Goal: Task Accomplishment & Management: Manage account settings

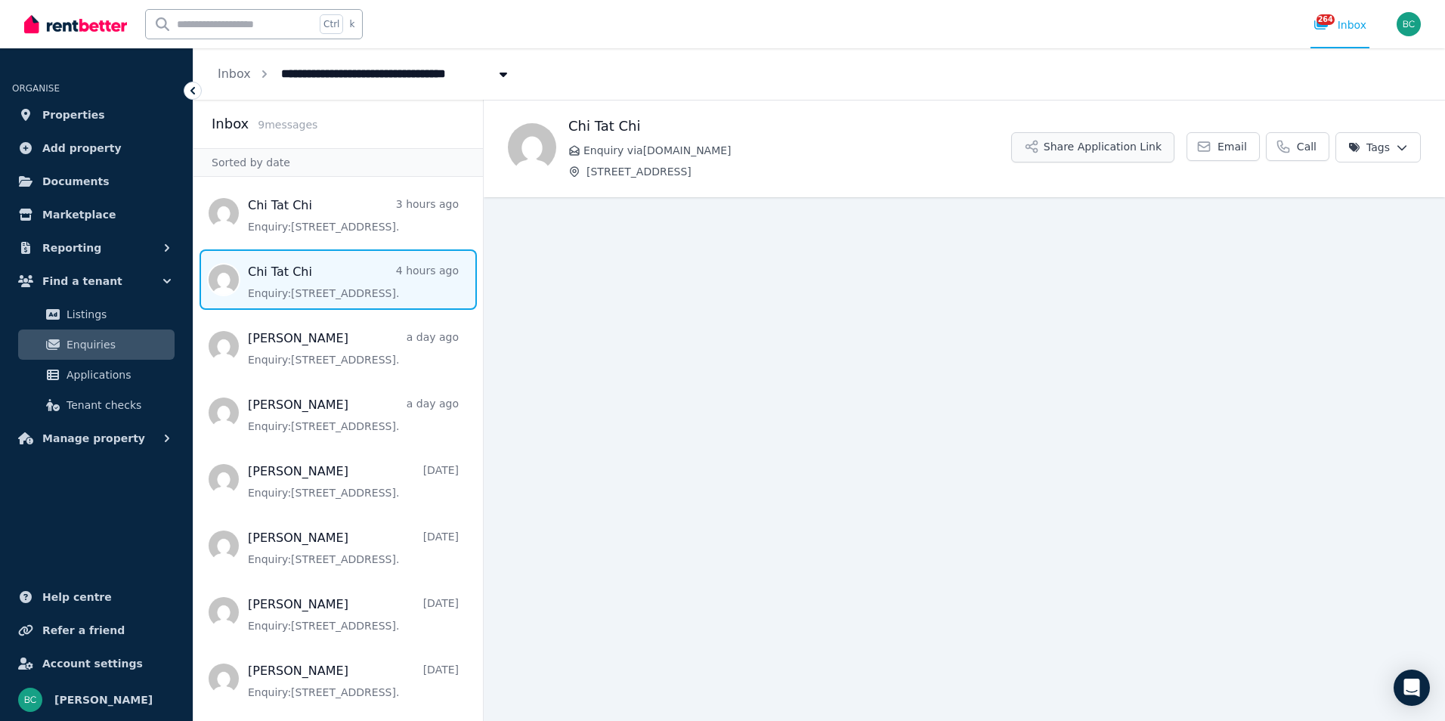
click at [1123, 152] on button "Share Application Link" at bounding box center [1092, 147] width 163 height 30
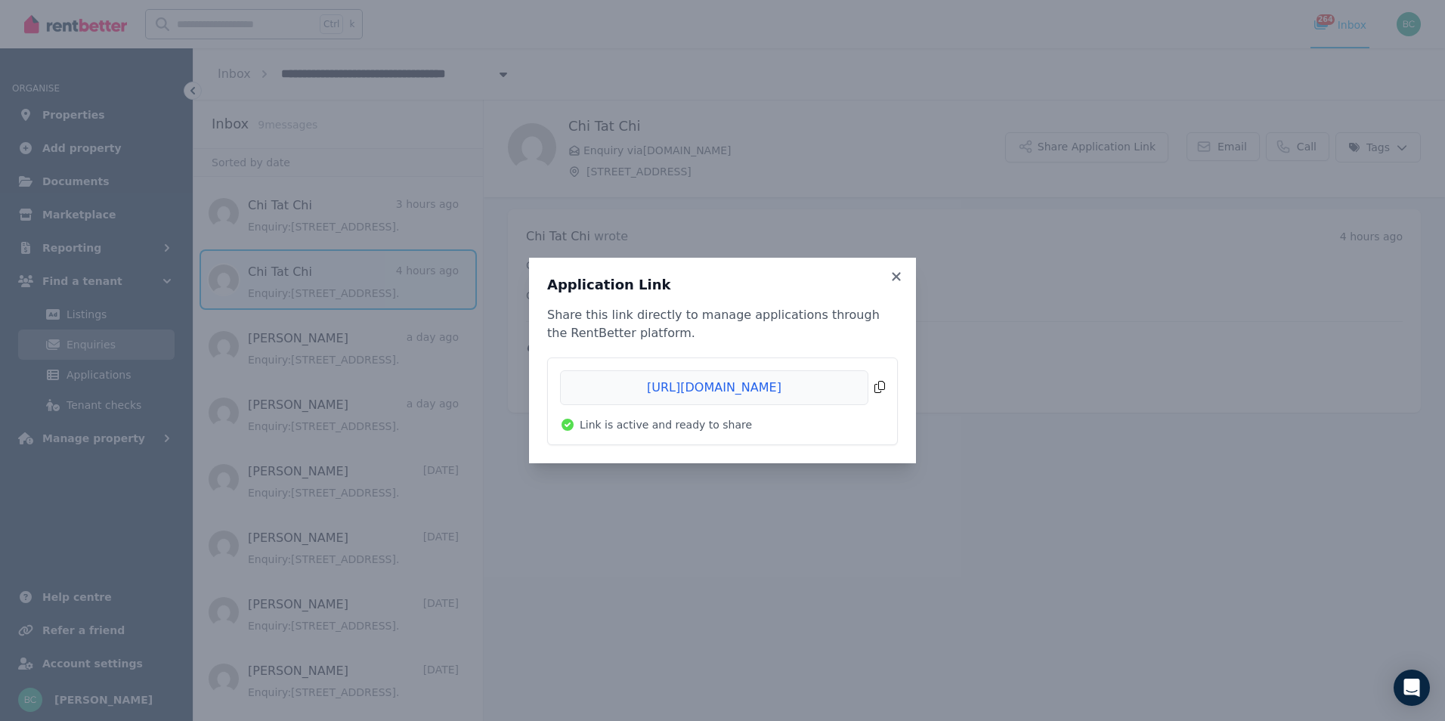
click at [688, 382] on span "Copied!" at bounding box center [722, 387] width 325 height 35
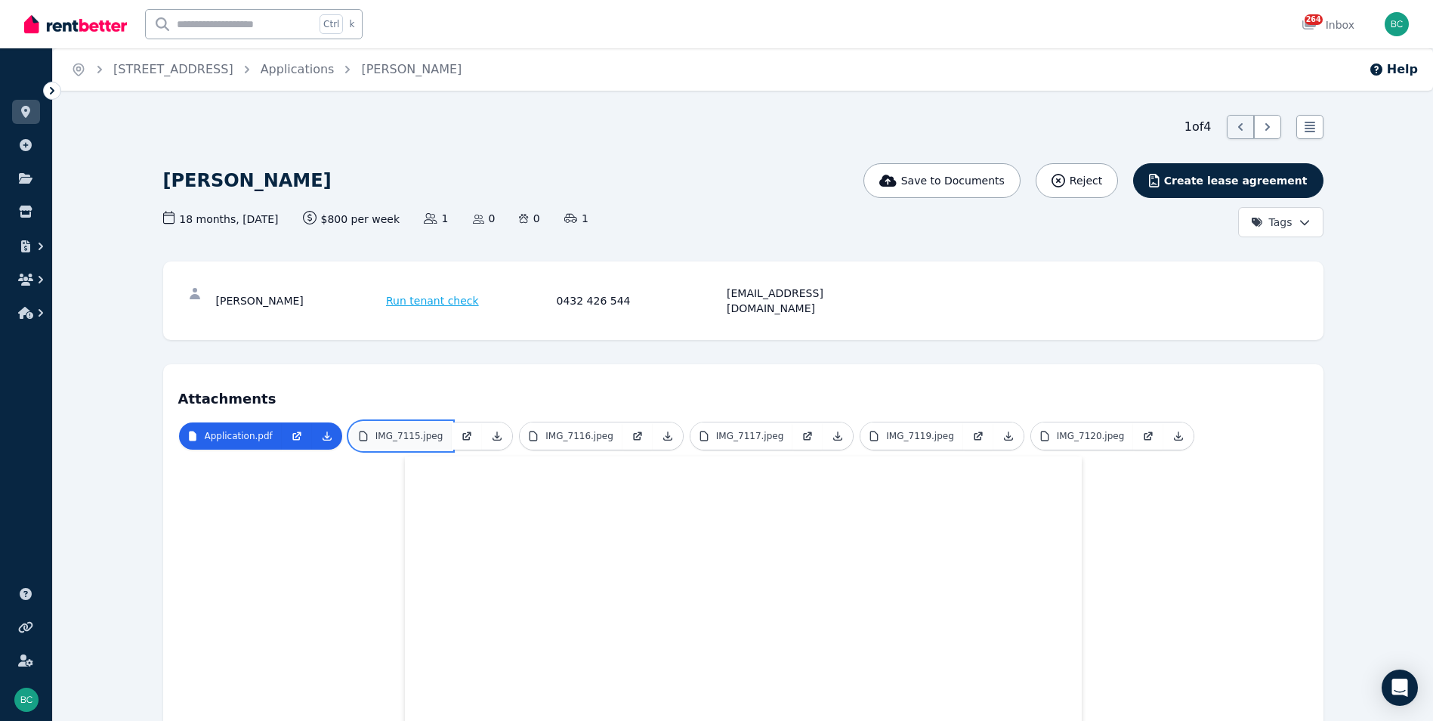
click at [407, 430] on p "IMG_7115.jpeg" at bounding box center [409, 436] width 68 height 12
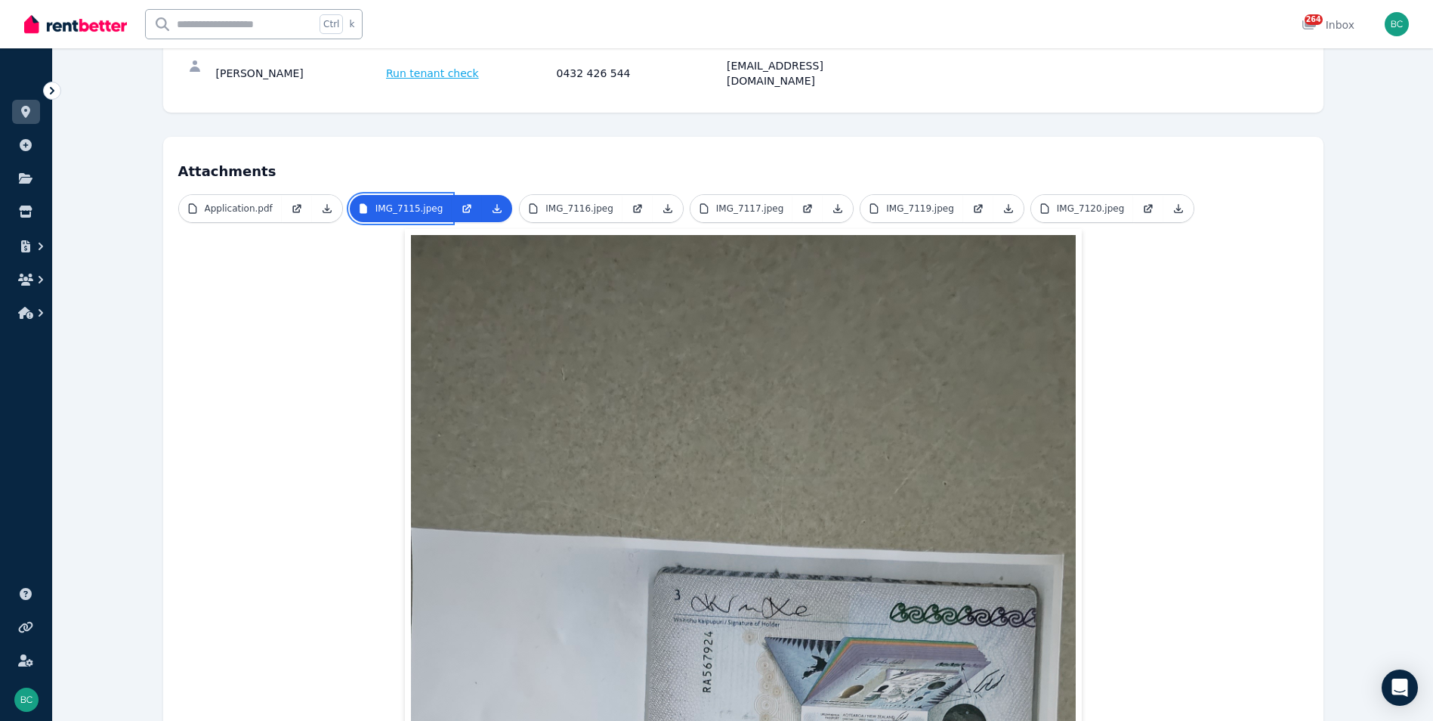
scroll to position [227, 0]
click at [587, 203] on p "IMG_7116.jpeg" at bounding box center [579, 209] width 68 height 12
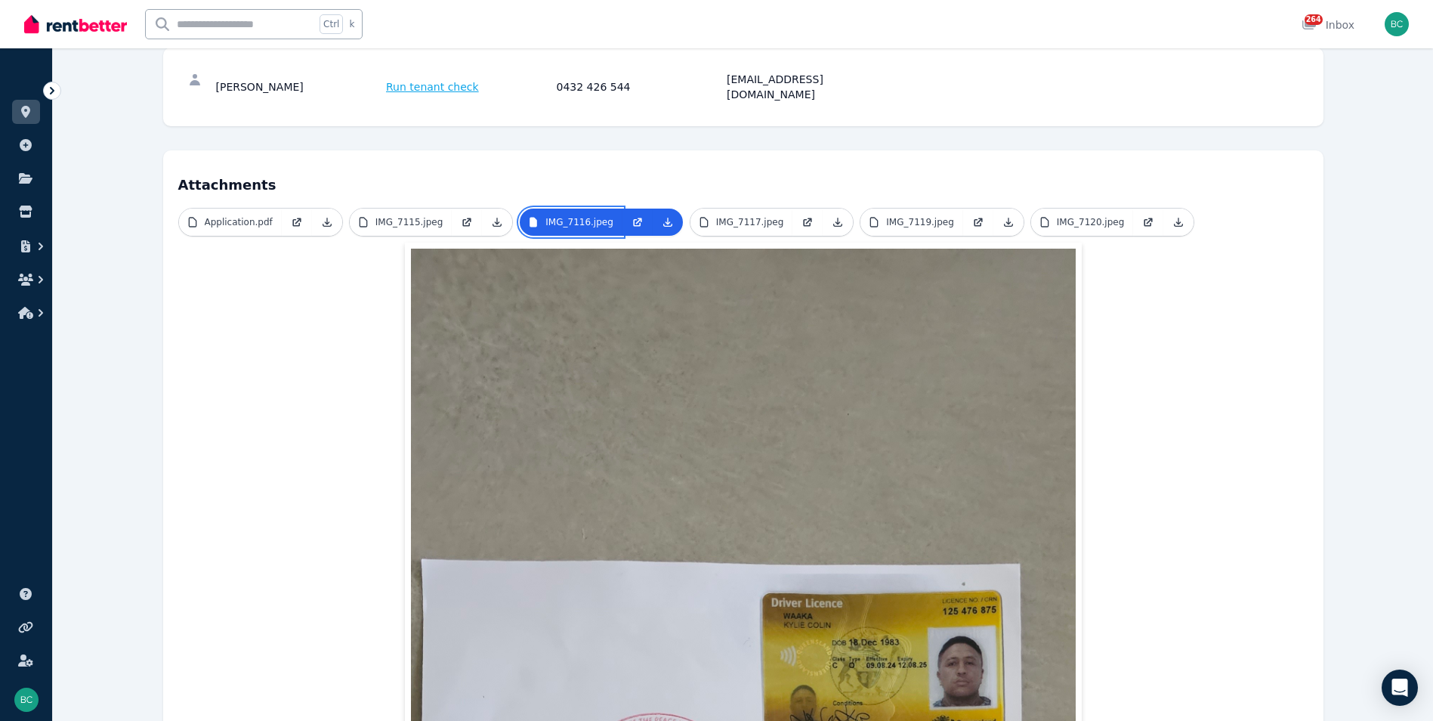
scroll to position [0, 0]
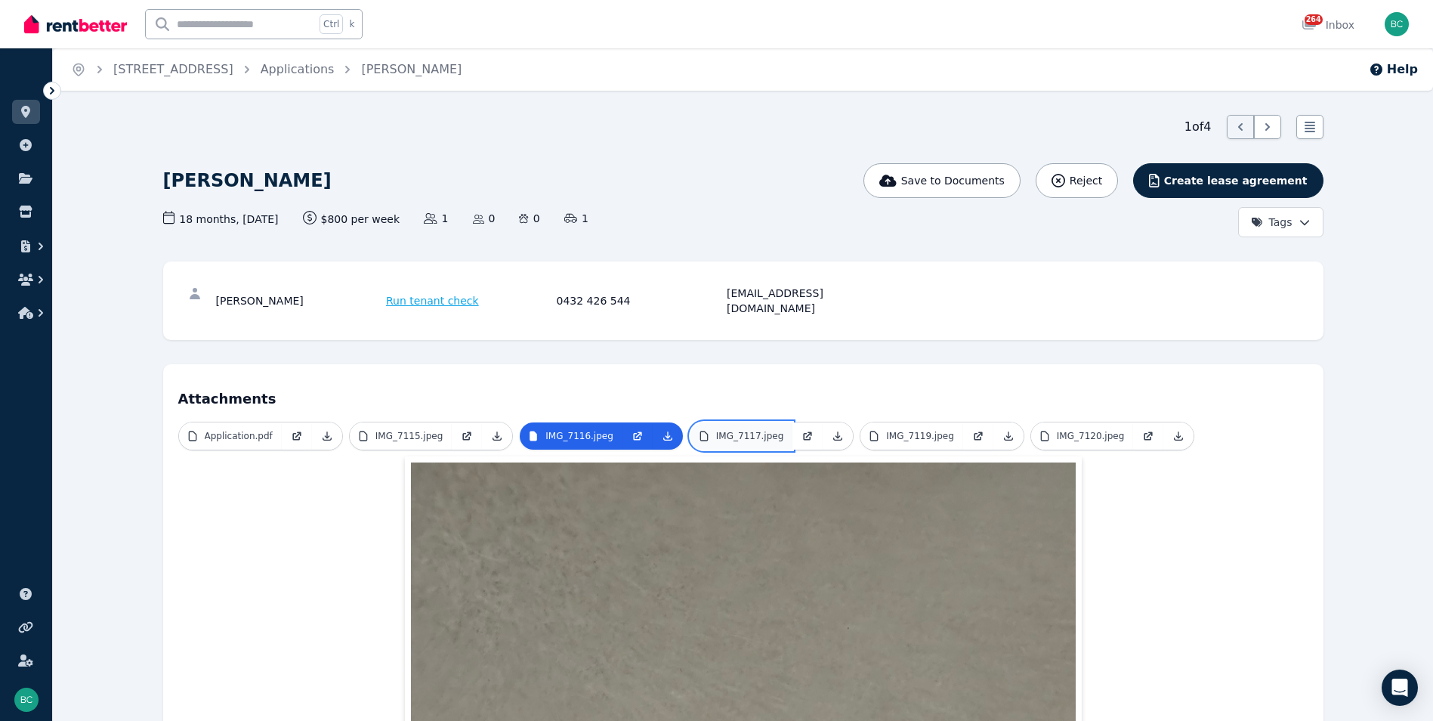
click at [737, 430] on p "IMG_7117.jpeg" at bounding box center [750, 436] width 68 height 12
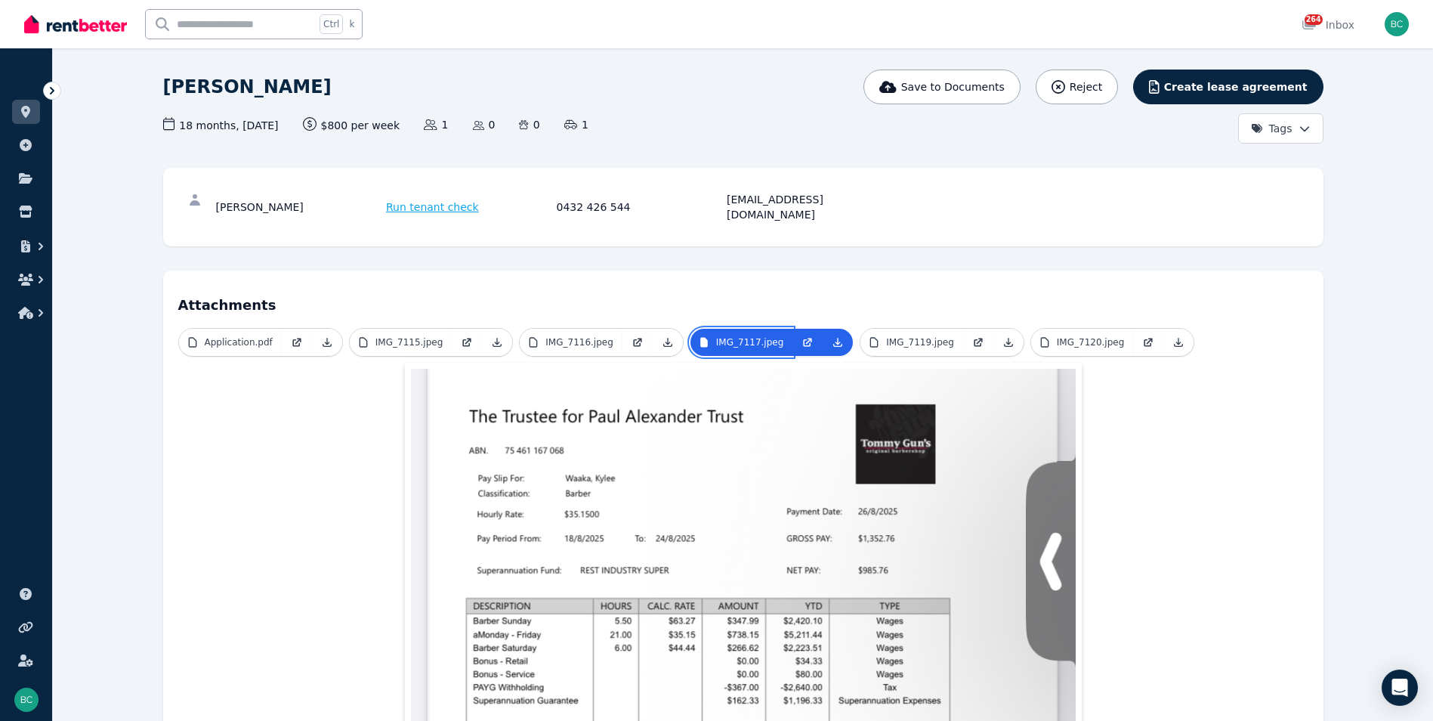
scroll to position [76, 0]
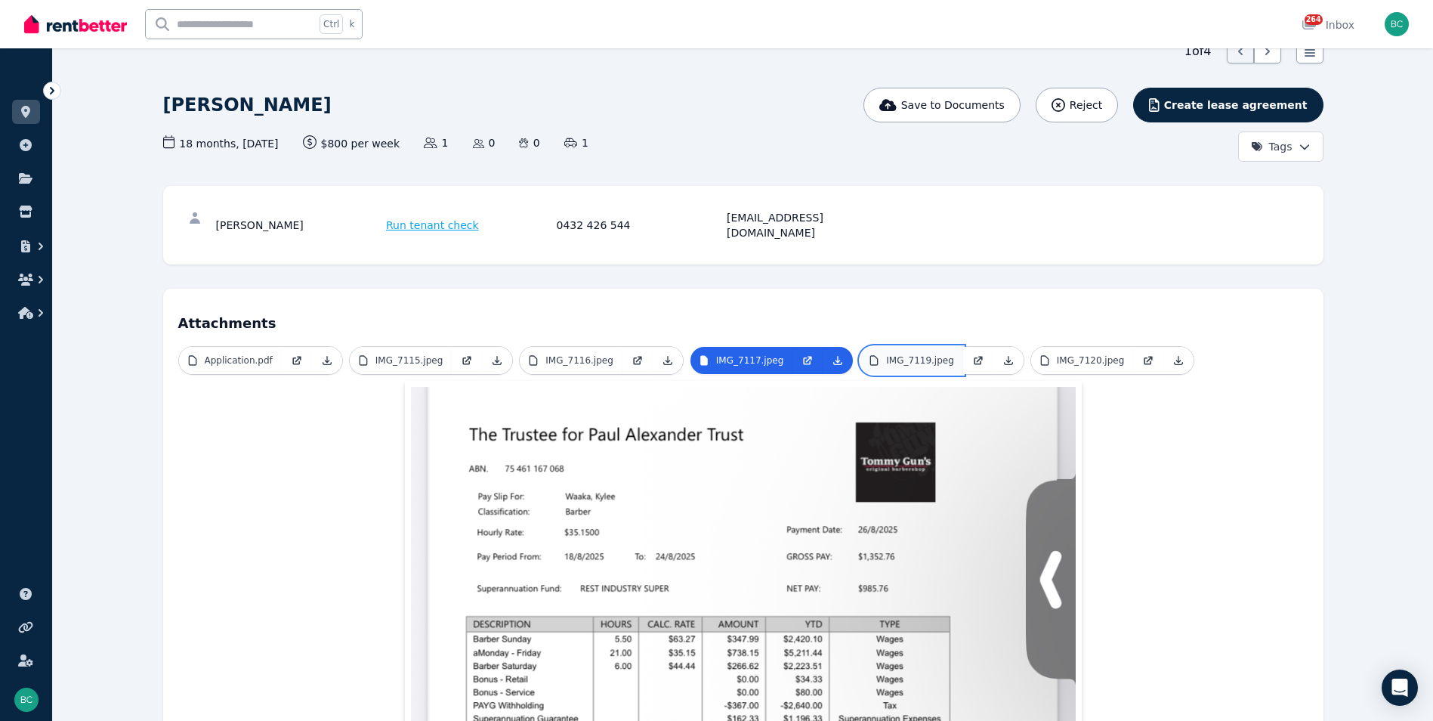
click at [886, 354] on p "IMG_7119.jpeg" at bounding box center [920, 360] width 68 height 12
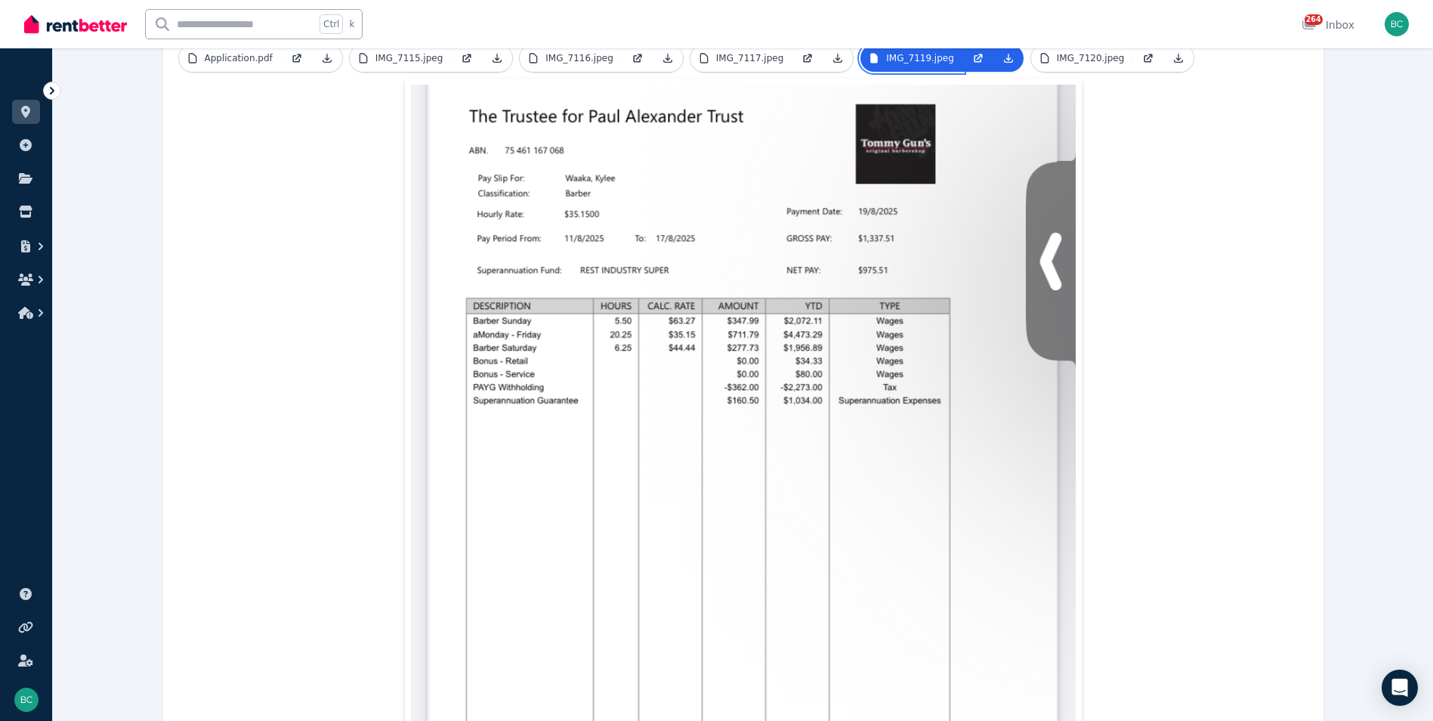
scroll to position [151, 0]
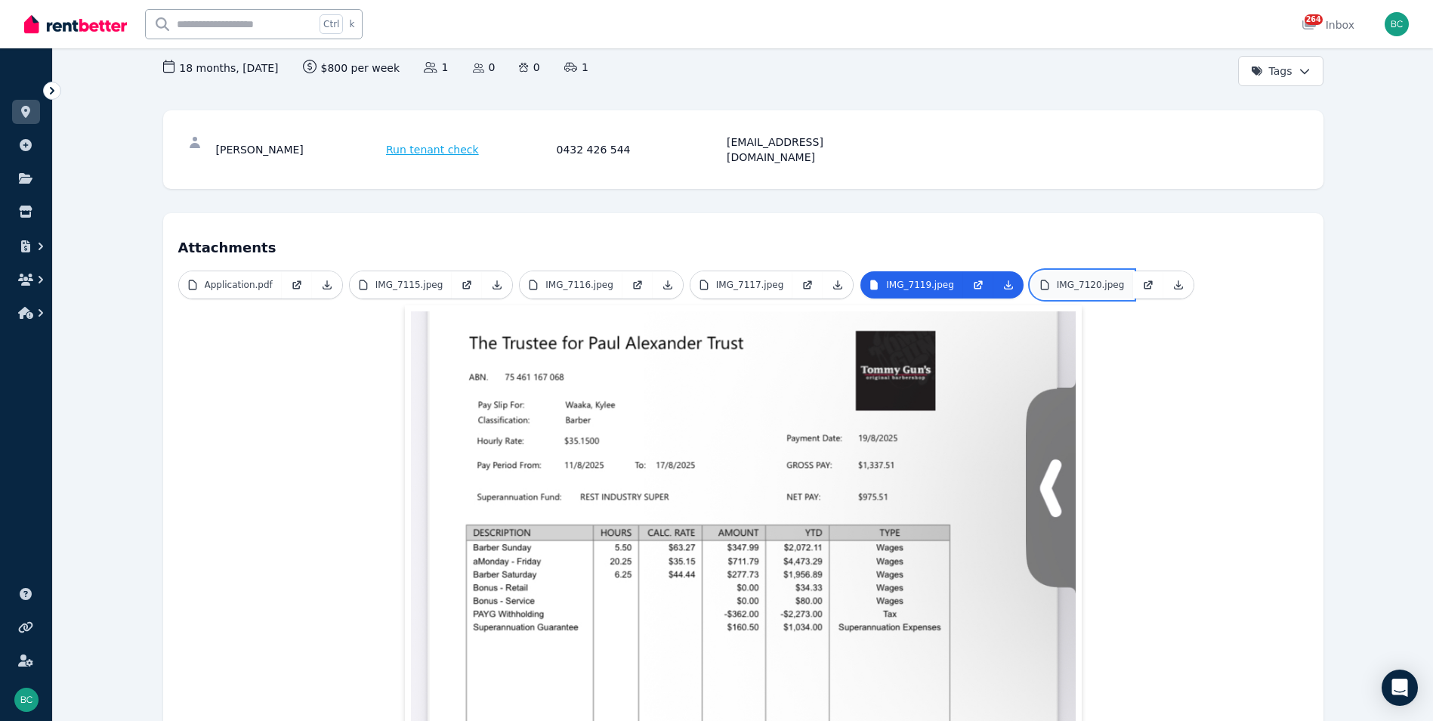
click at [1014, 279] on p "IMG_7120.jpeg" at bounding box center [1091, 285] width 68 height 12
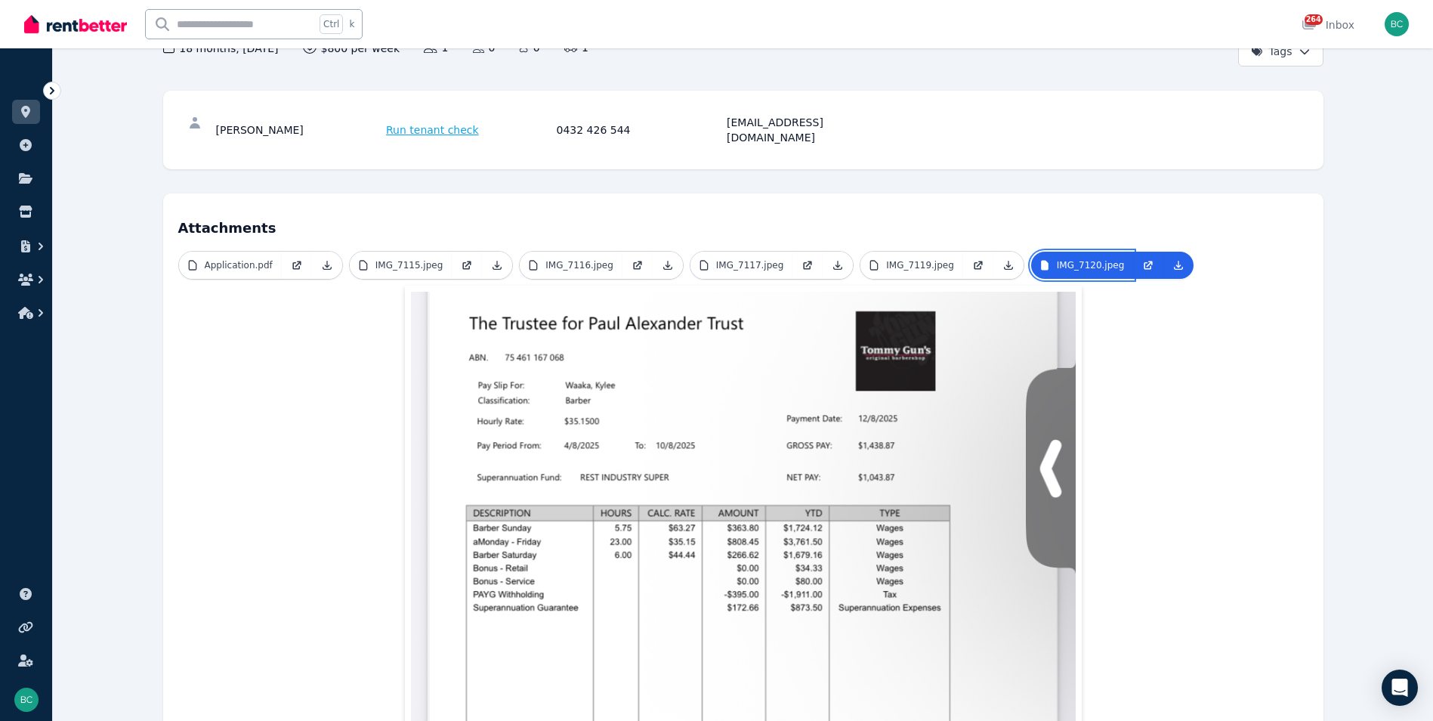
scroll to position [227, 0]
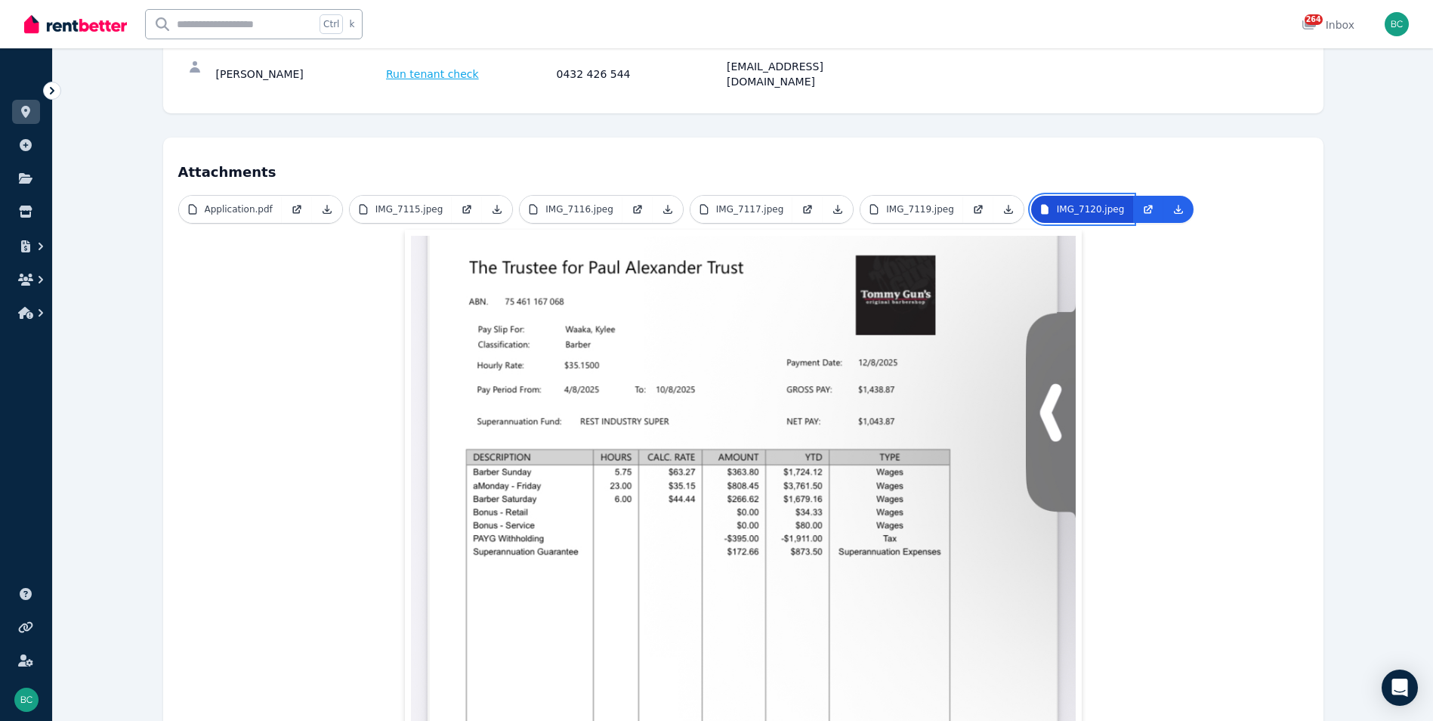
click at [1014, 203] on p "IMG_7120.jpeg" at bounding box center [1091, 209] width 68 height 12
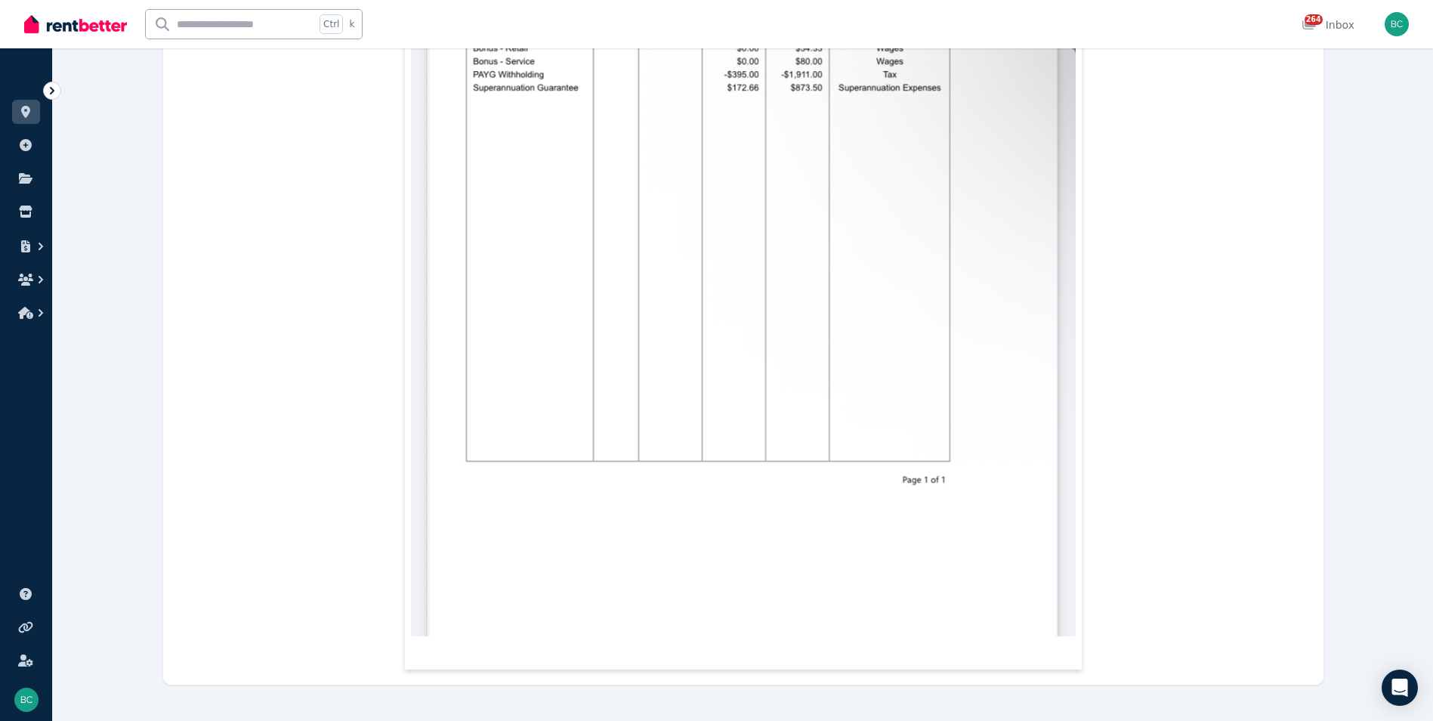
scroll to position [0, 0]
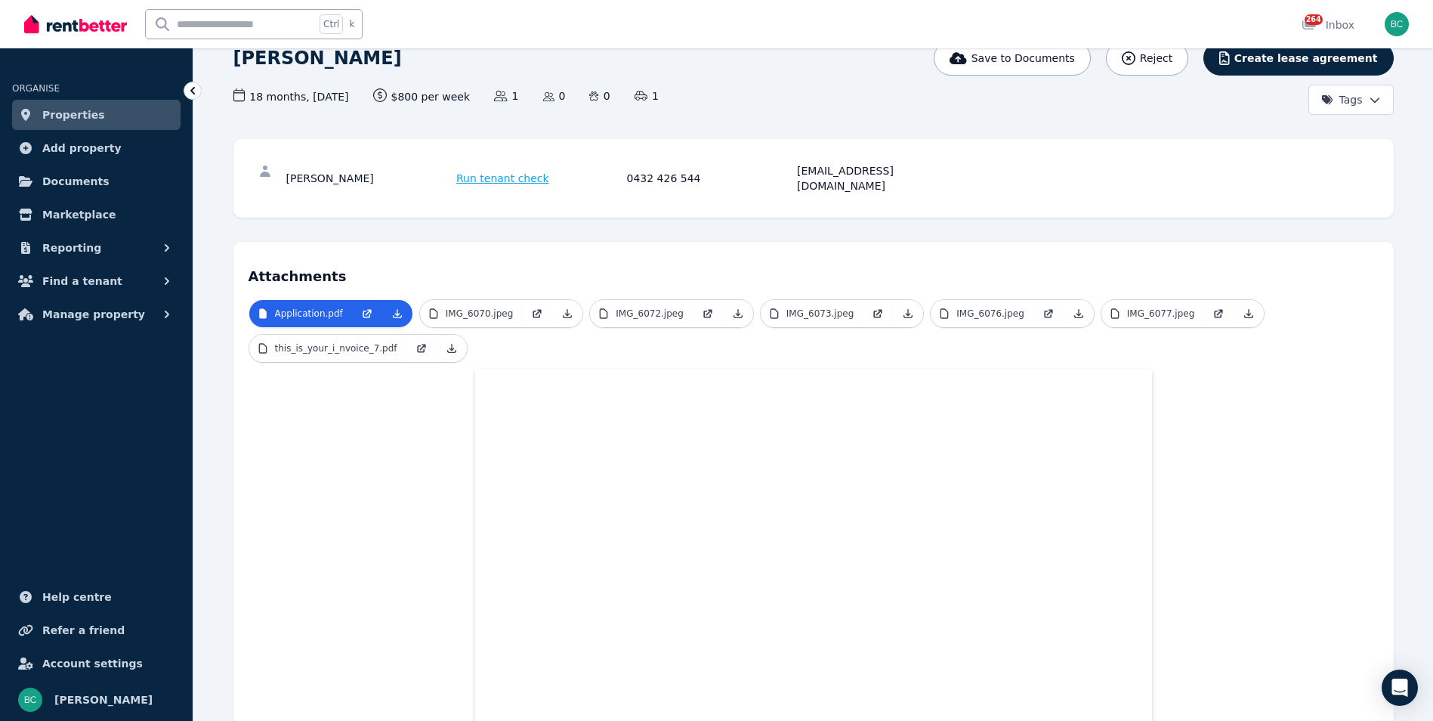
scroll to position [227, 0]
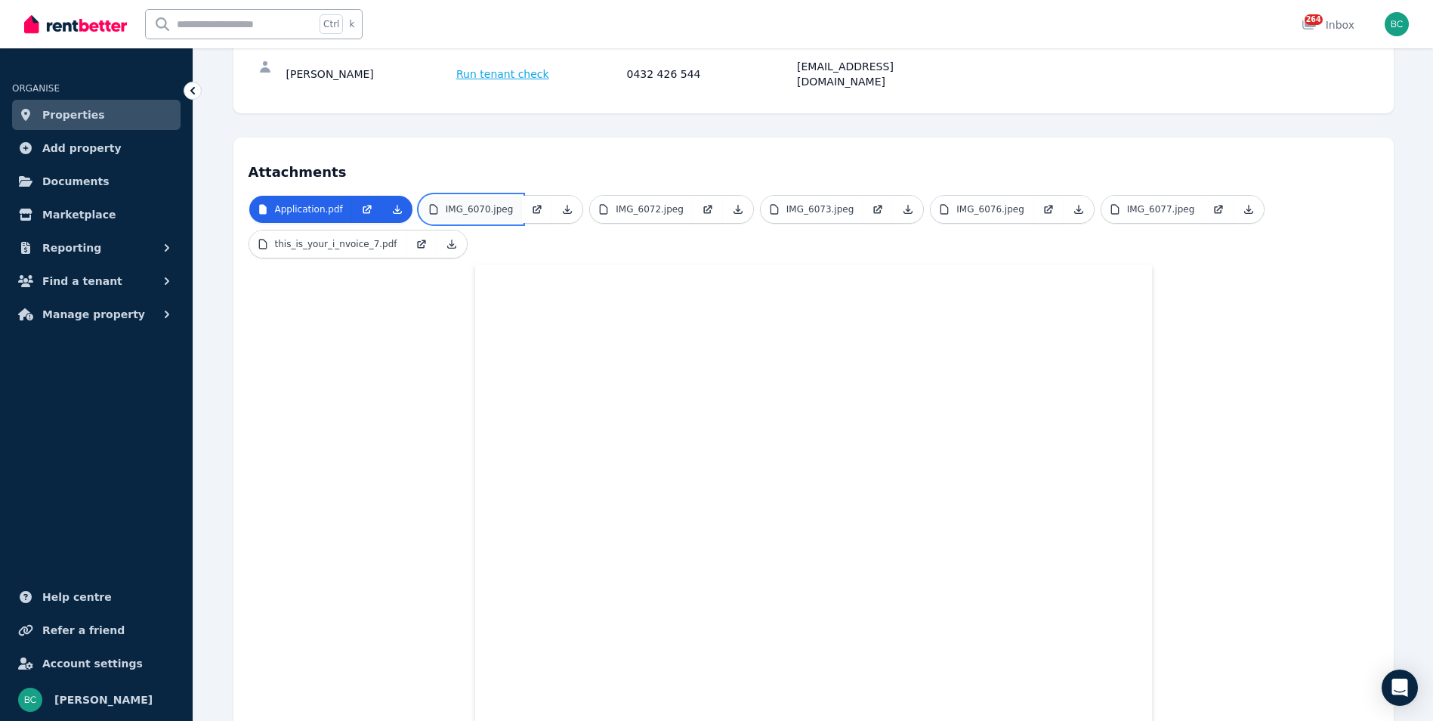
click at [490, 203] on p "IMG_6070.jpeg" at bounding box center [480, 209] width 68 height 12
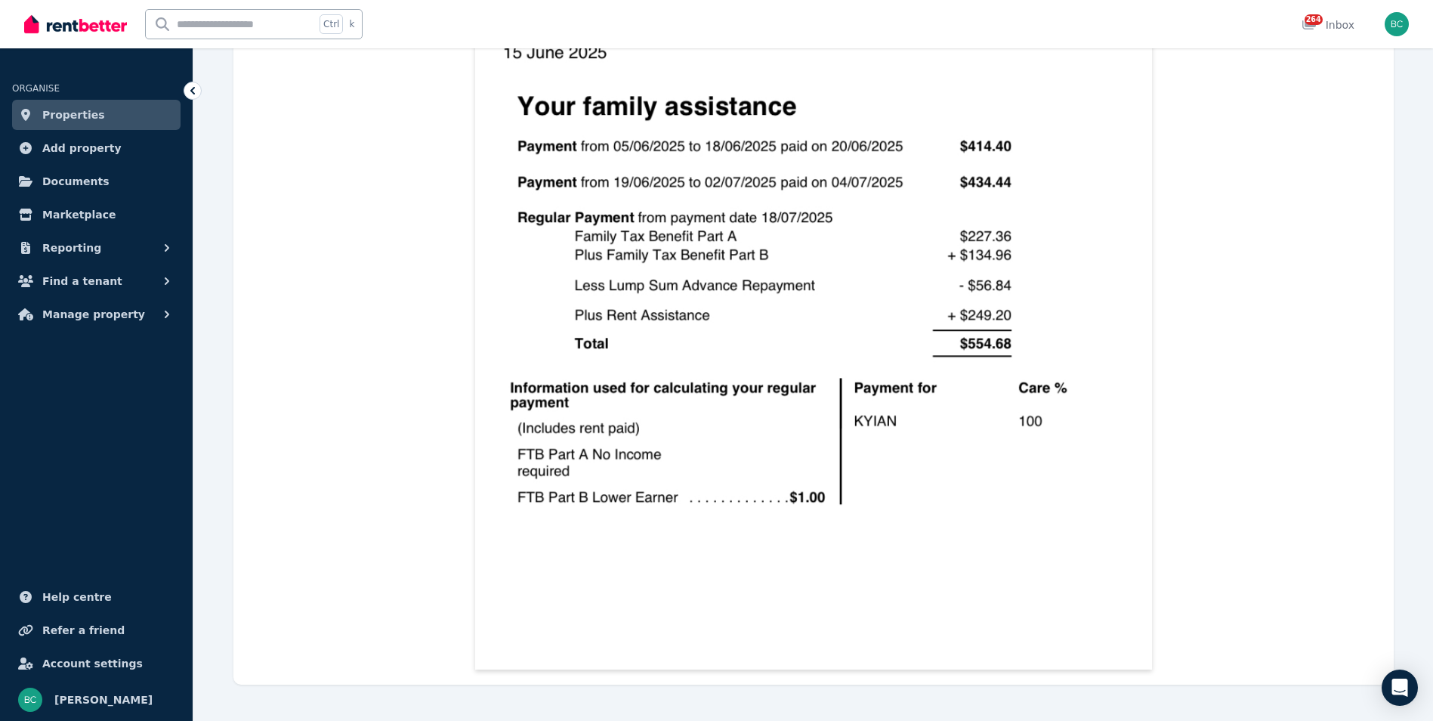
scroll to position [11, 0]
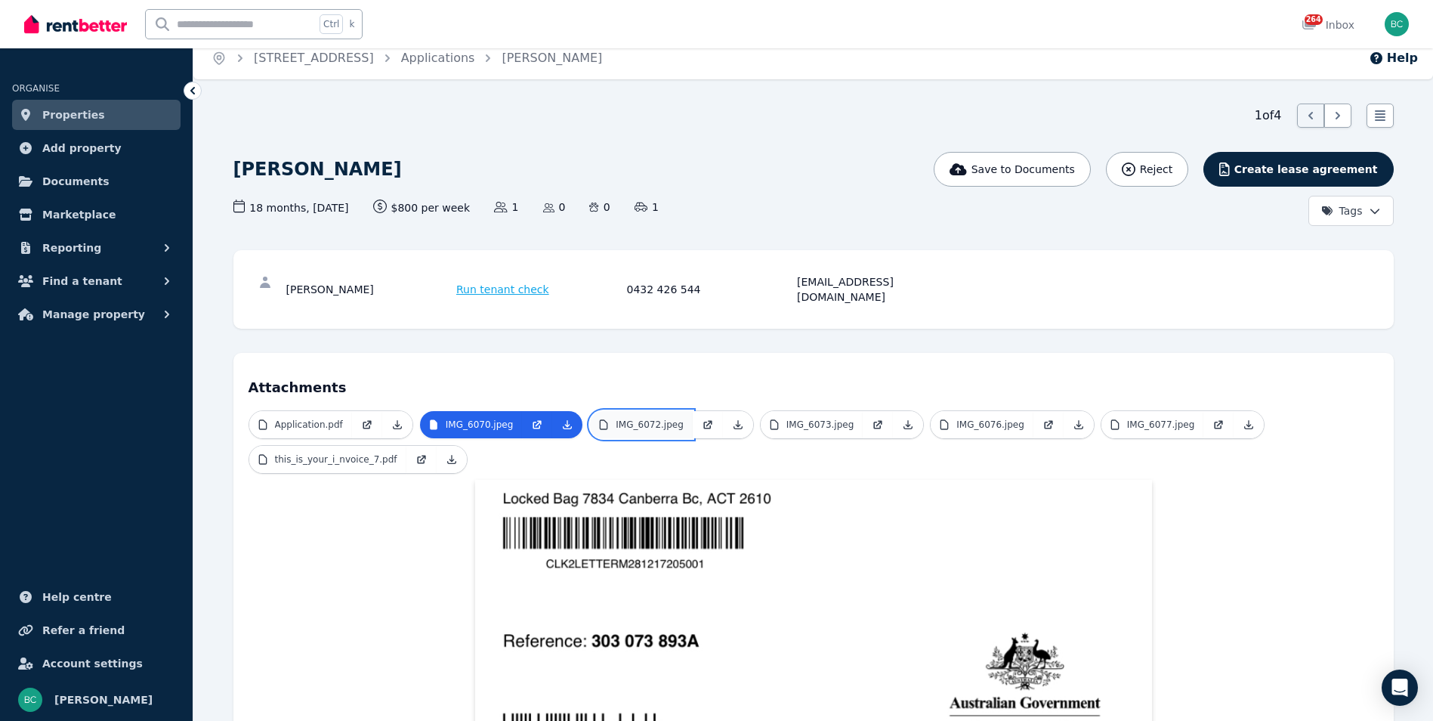
click at [641, 415] on link "IMG_6072.jpeg" at bounding box center [641, 424] width 103 height 27
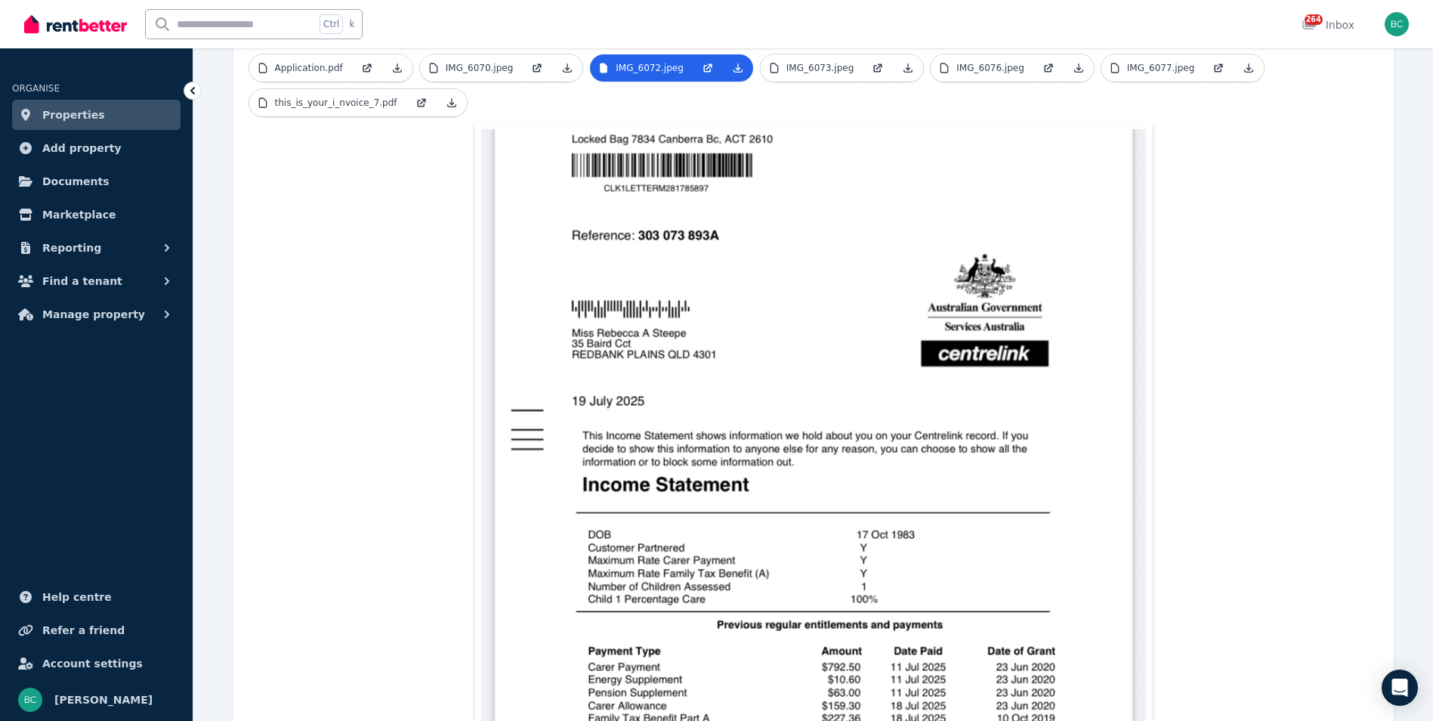
scroll to position [138, 0]
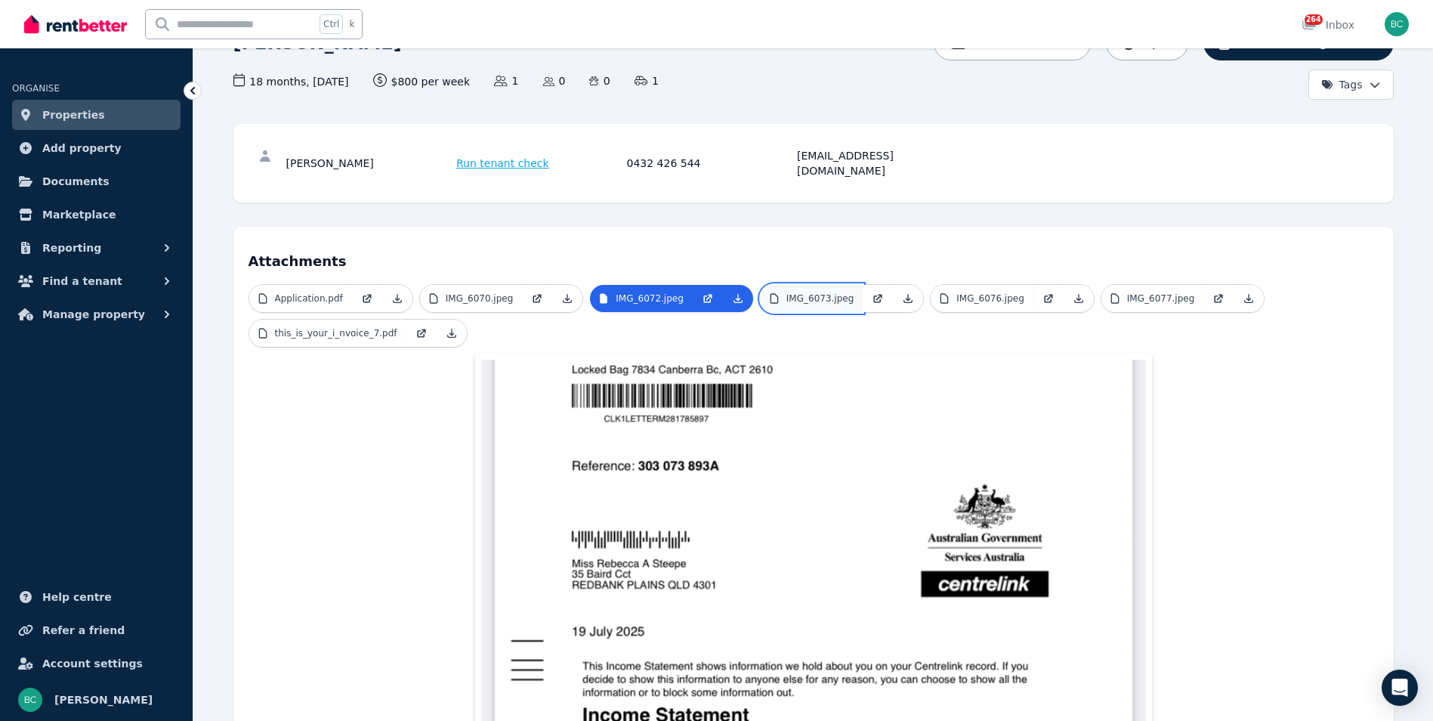
click at [817, 285] on link "IMG_6073.jpeg" at bounding box center [812, 298] width 103 height 27
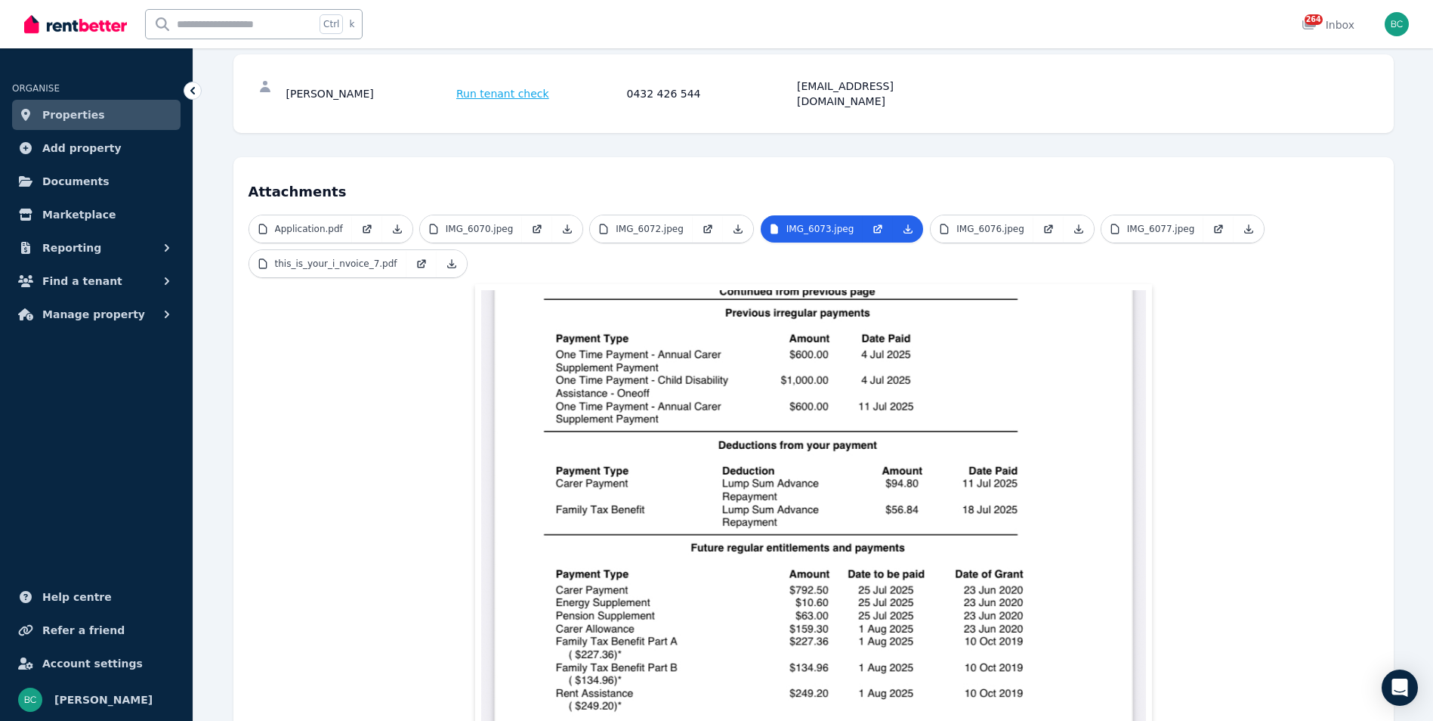
scroll to position [62, 0]
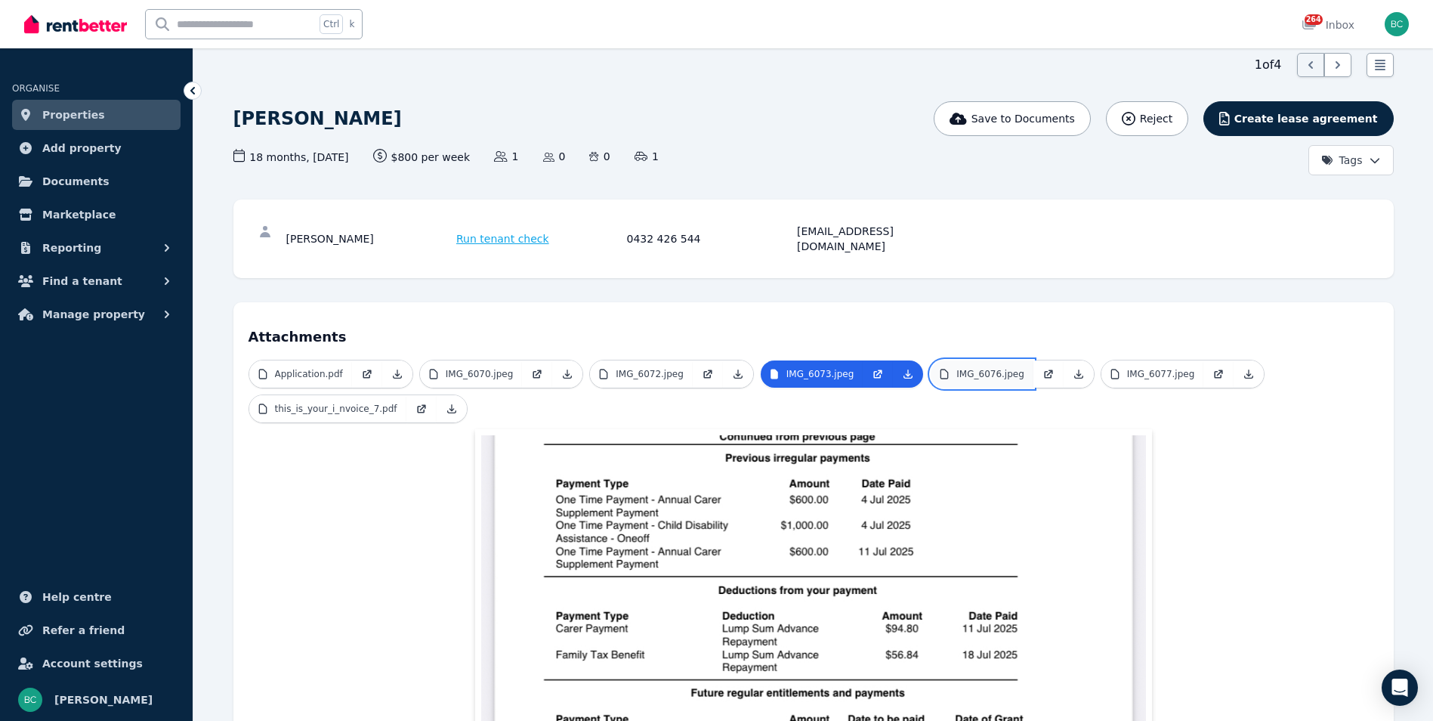
click at [958, 368] on p "IMG_6076.jpeg" at bounding box center [990, 374] width 68 height 12
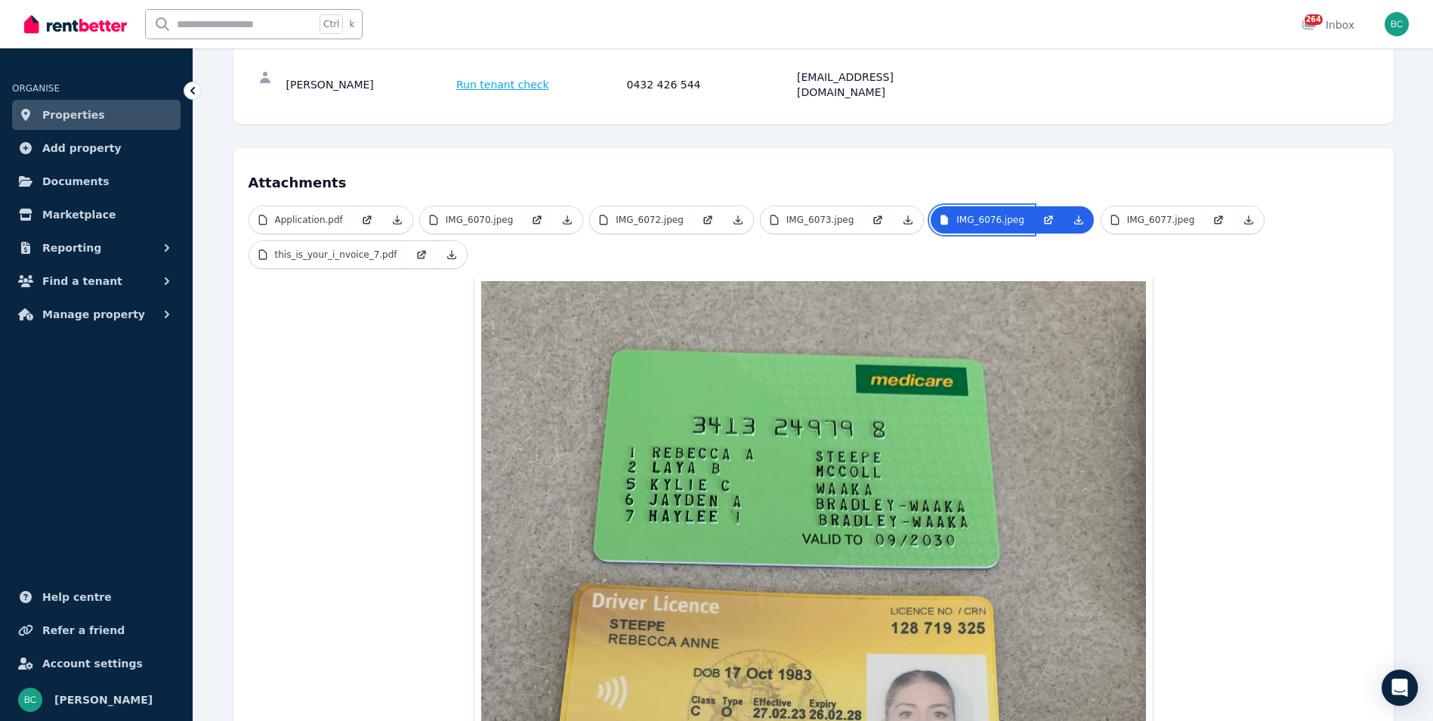
scroll to position [213, 0]
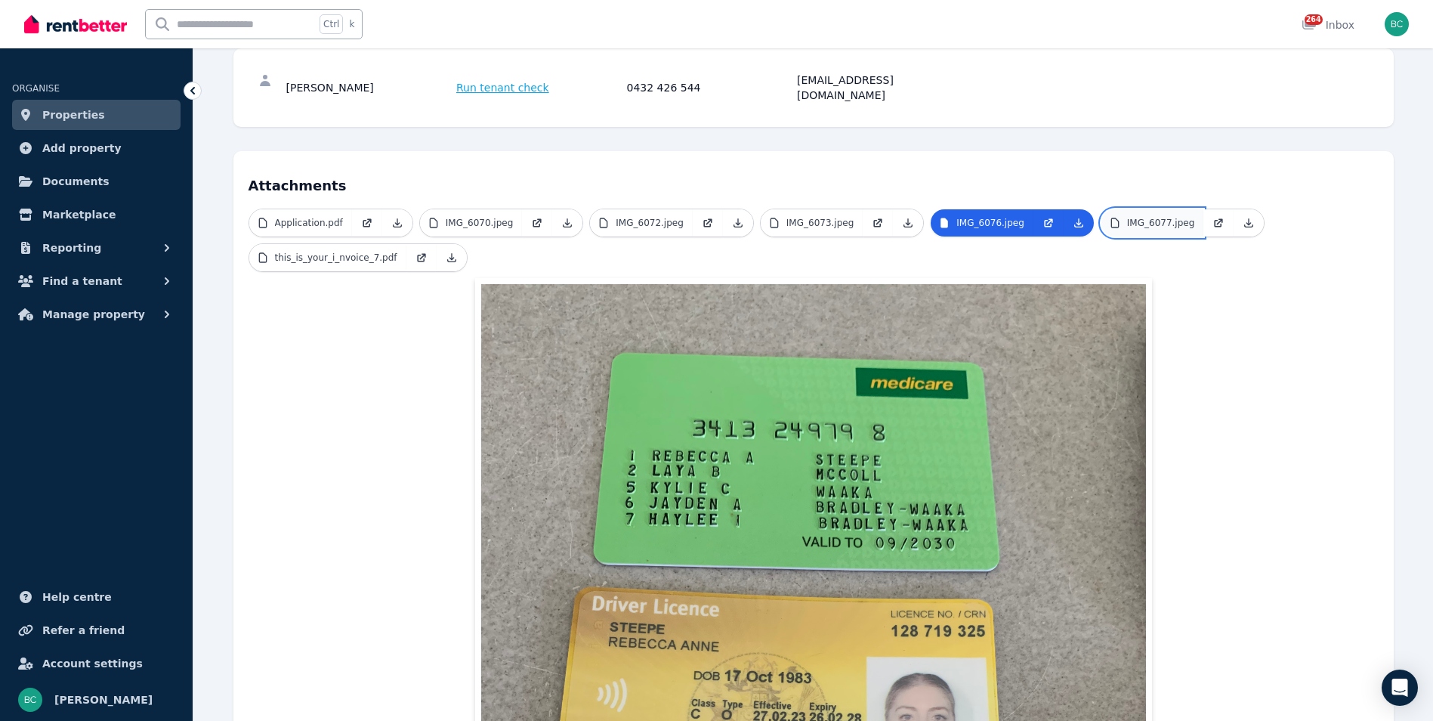
click at [1111, 215] on link "IMG_6077.jpeg" at bounding box center [1153, 222] width 103 height 27
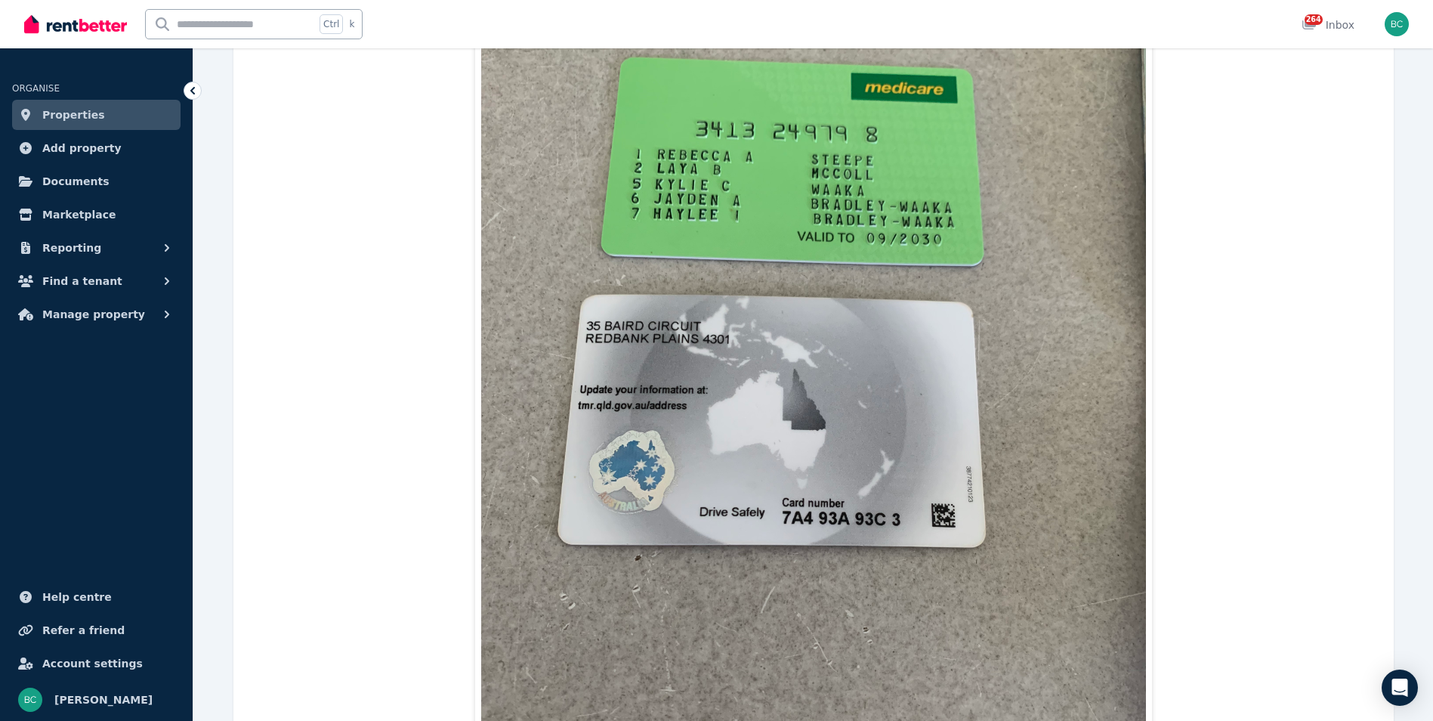
scroll to position [143, 0]
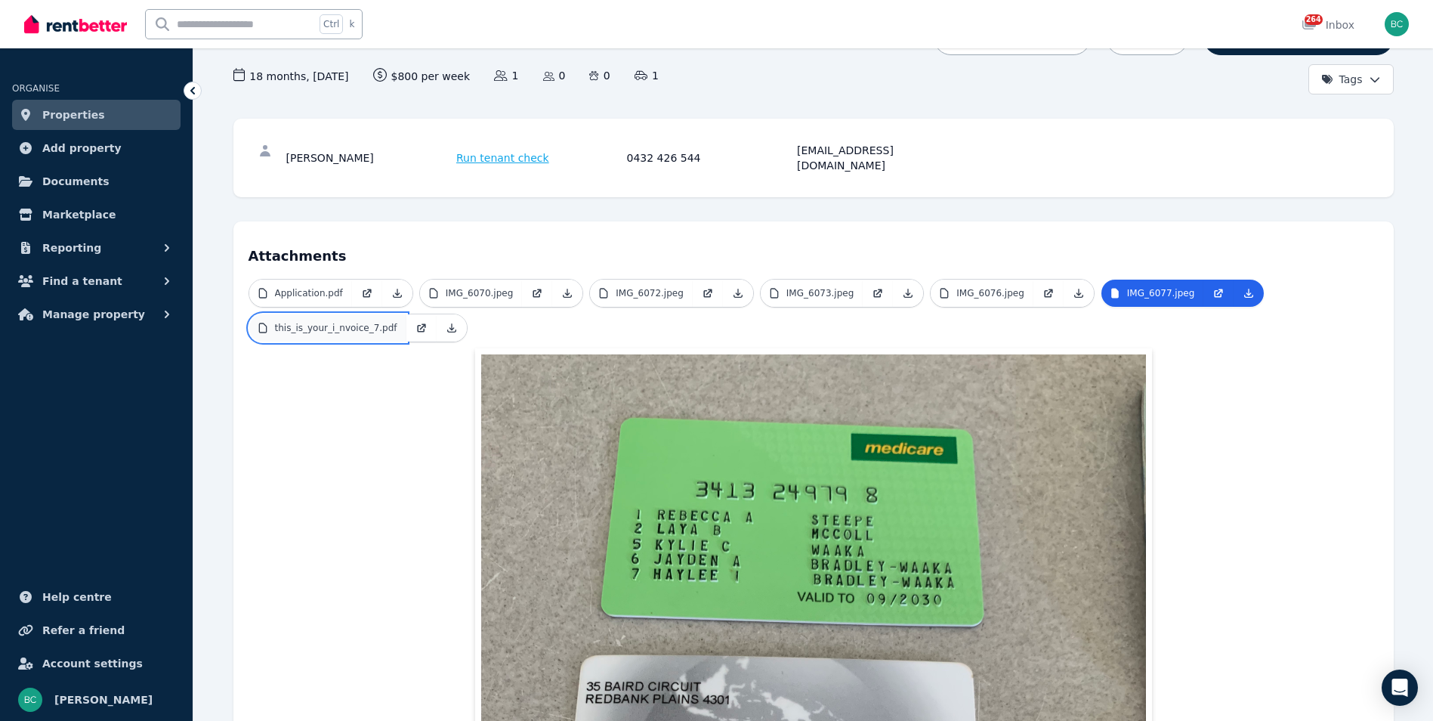
click at [372, 322] on p "this_is_your_i_nvoice_7.pdf" at bounding box center [336, 328] width 122 height 12
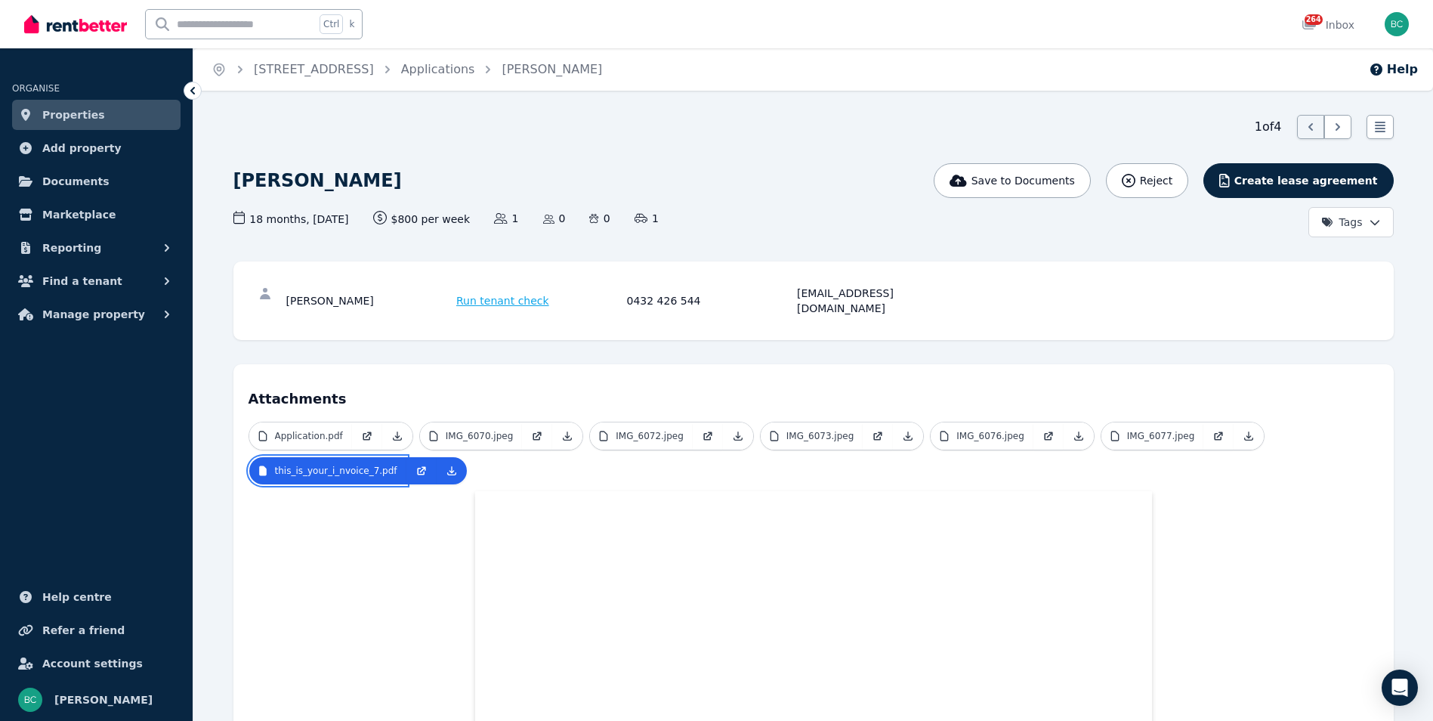
scroll to position [76, 0]
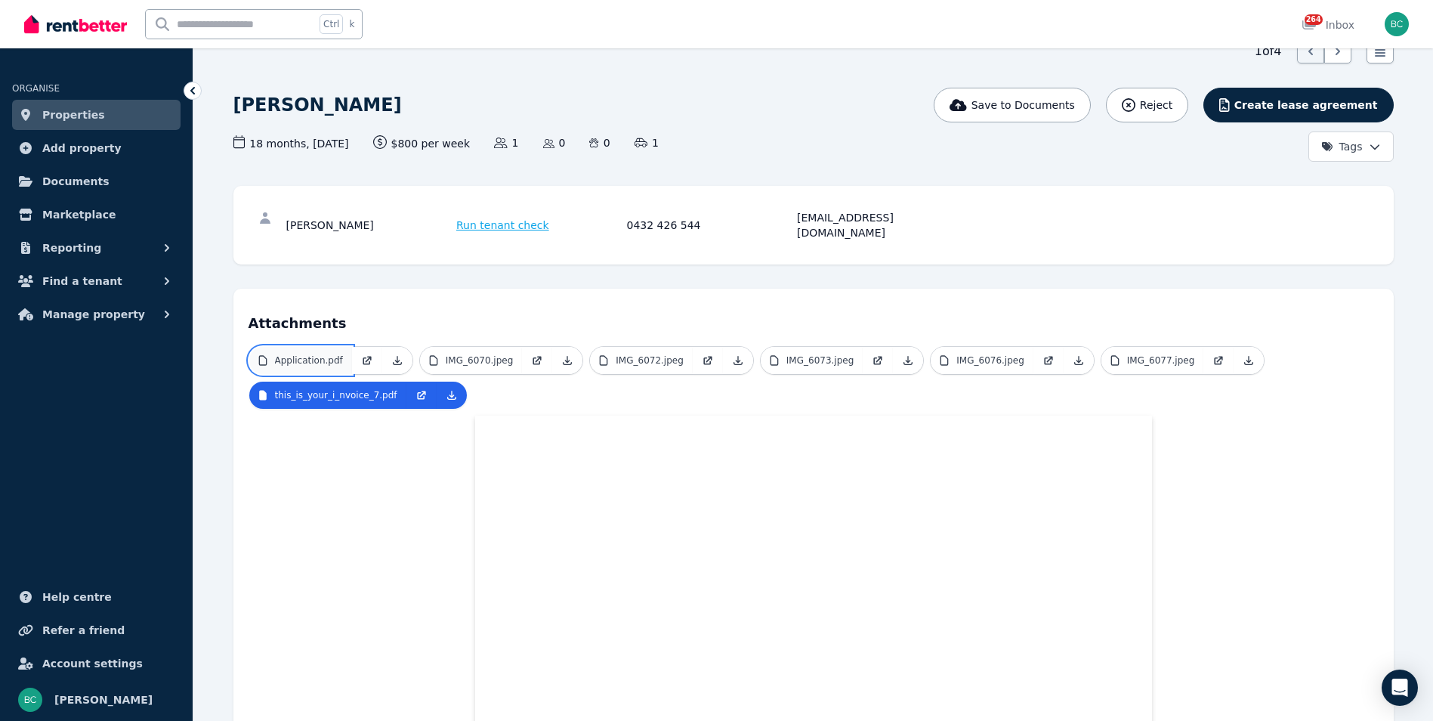
click at [318, 354] on p "Application.pdf" at bounding box center [309, 360] width 68 height 12
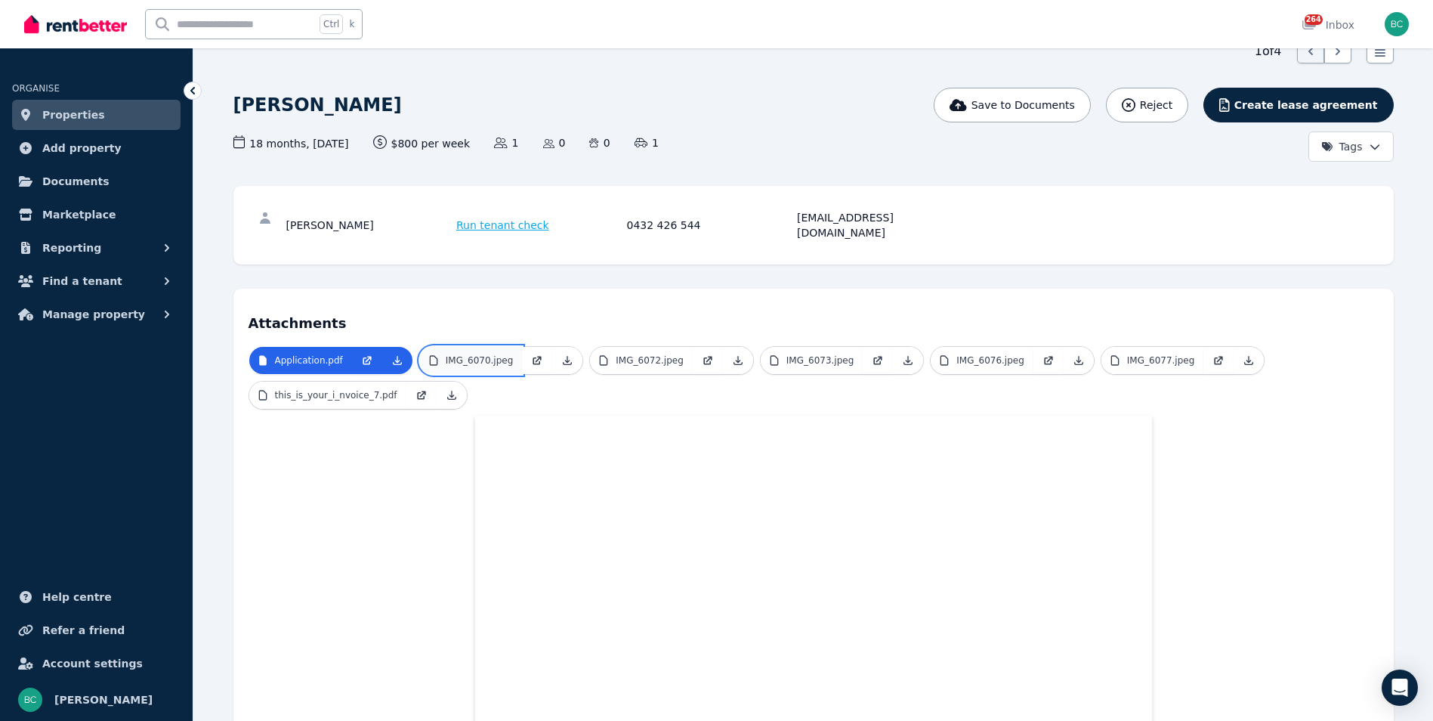
click at [453, 354] on p "IMG_6070.jpeg" at bounding box center [480, 360] width 68 height 12
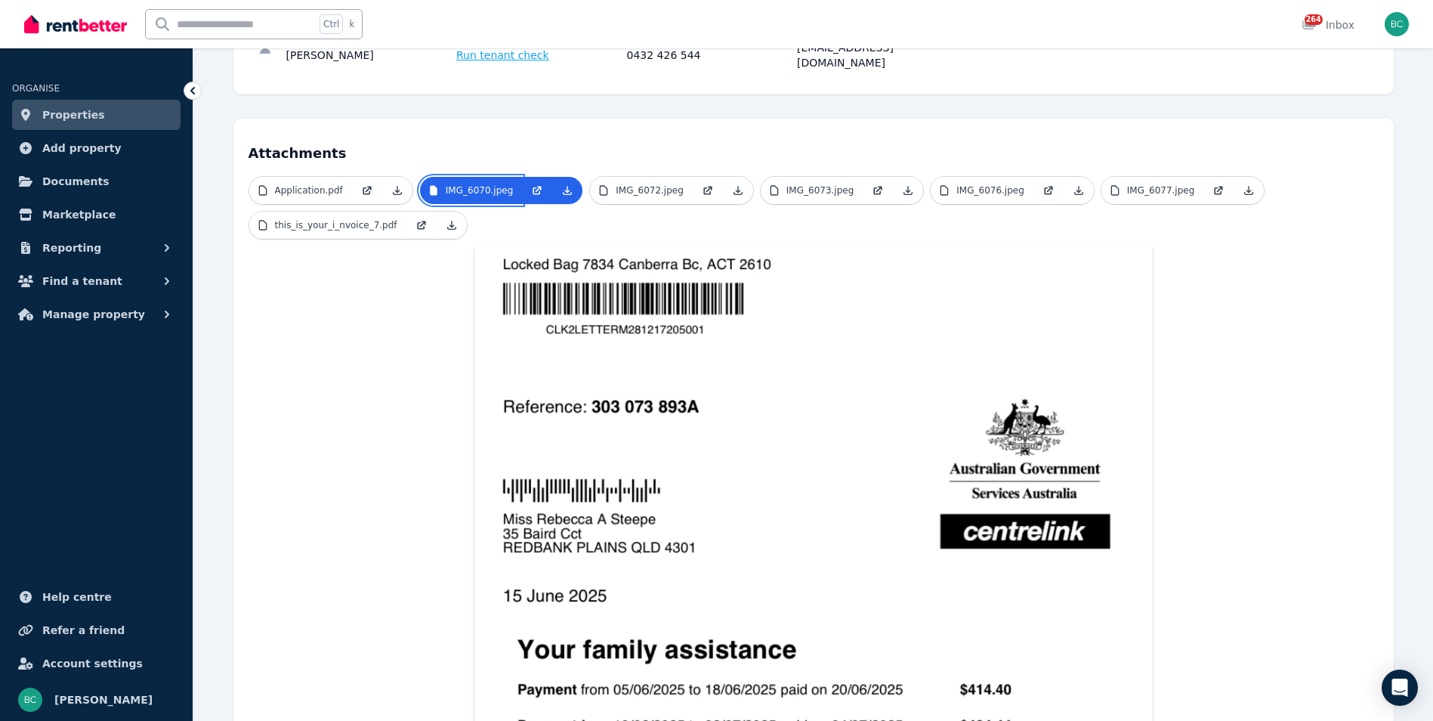
scroll to position [227, 0]
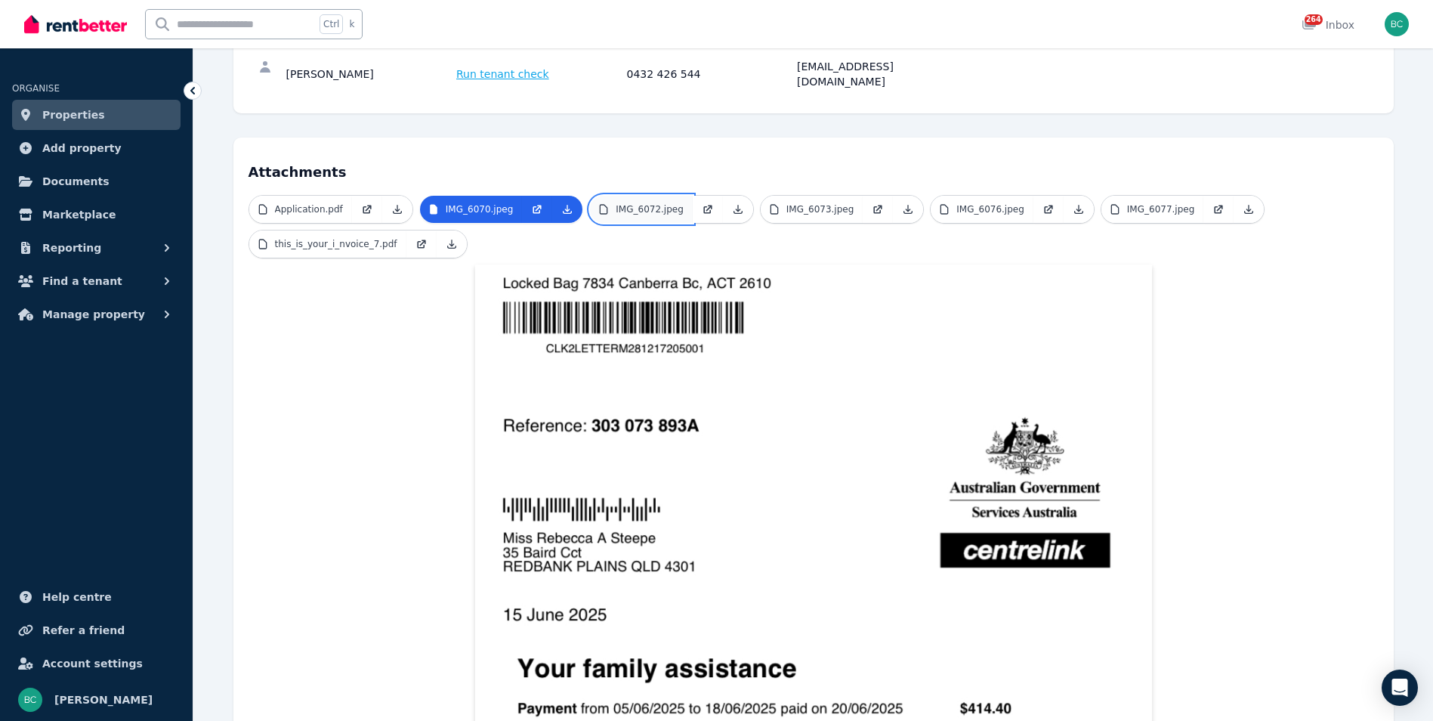
click at [657, 203] on p "IMG_6072.jpeg" at bounding box center [650, 209] width 68 height 12
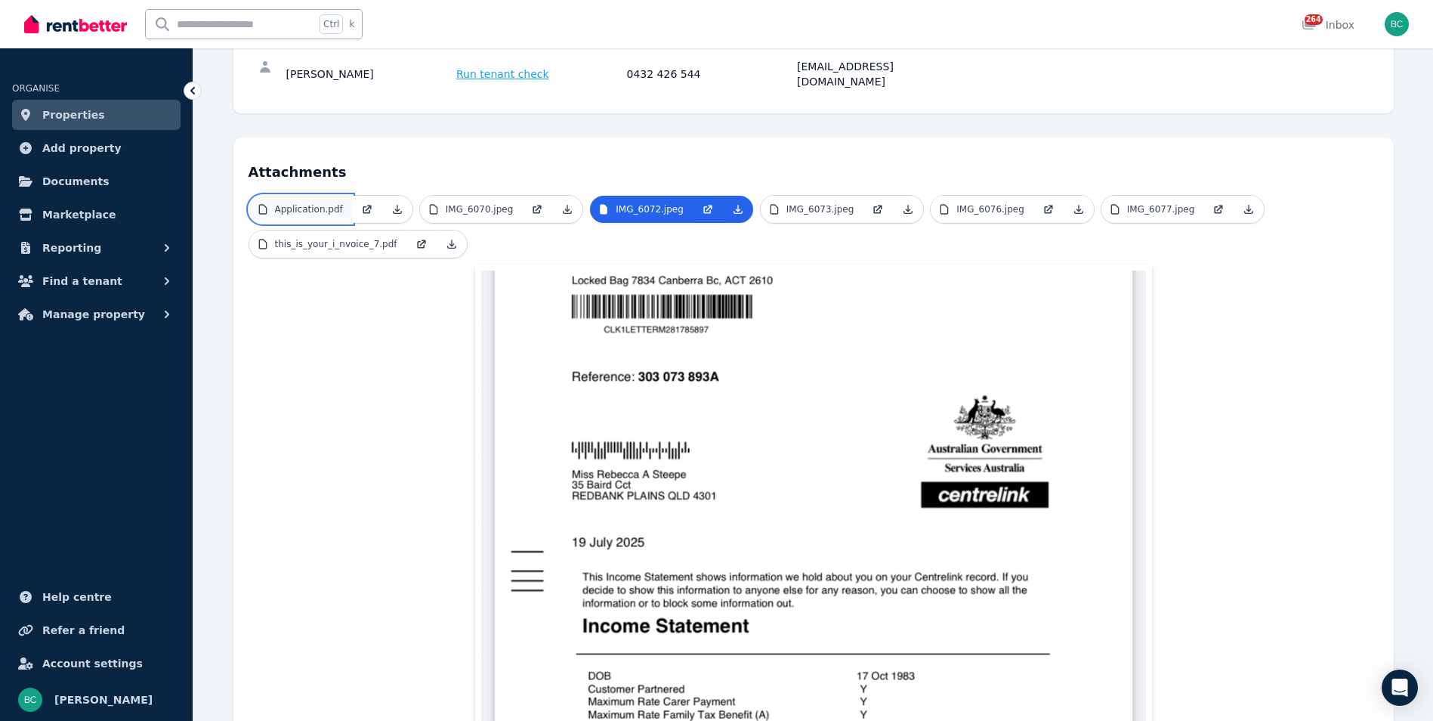
click at [324, 203] on p "Application.pdf" at bounding box center [309, 209] width 68 height 12
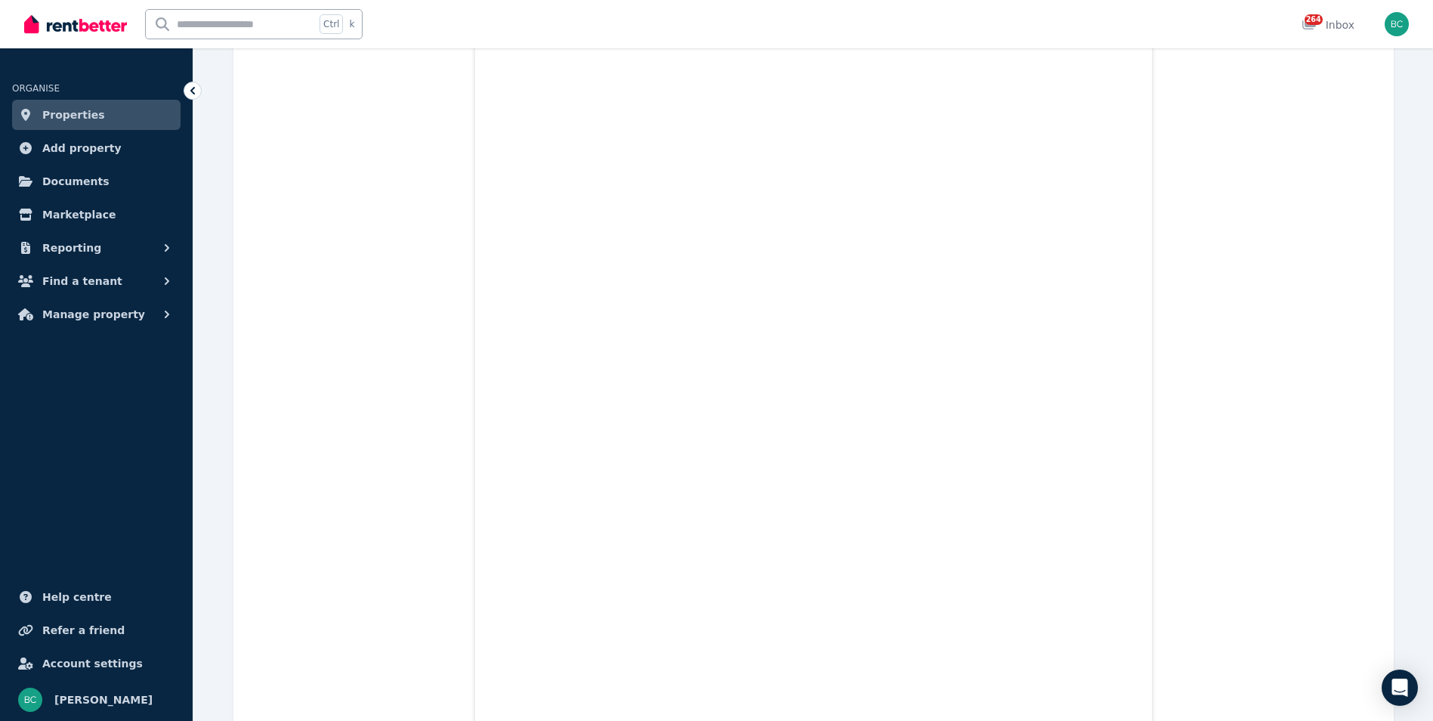
scroll to position [0, 0]
